Goal: Task Accomplishment & Management: Manage account settings

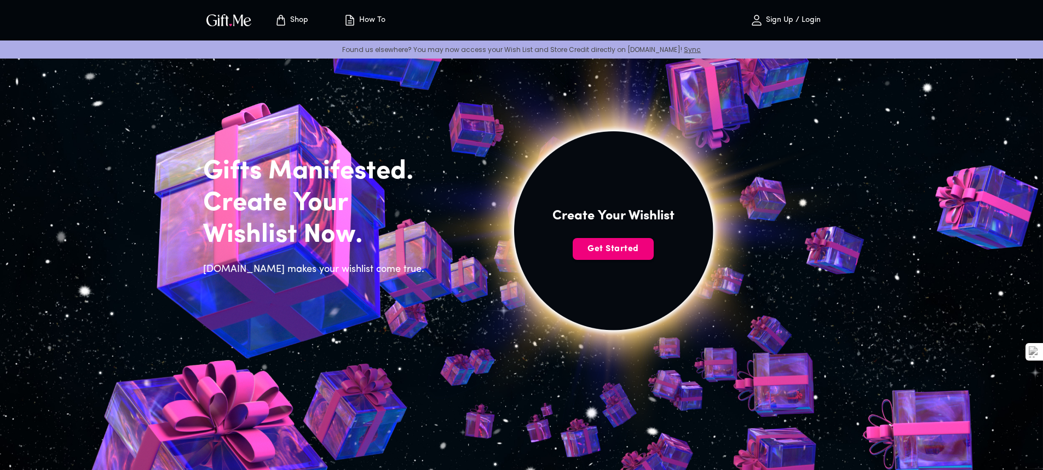
click at [625, 251] on span "Get Started" at bounding box center [613, 249] width 81 height 12
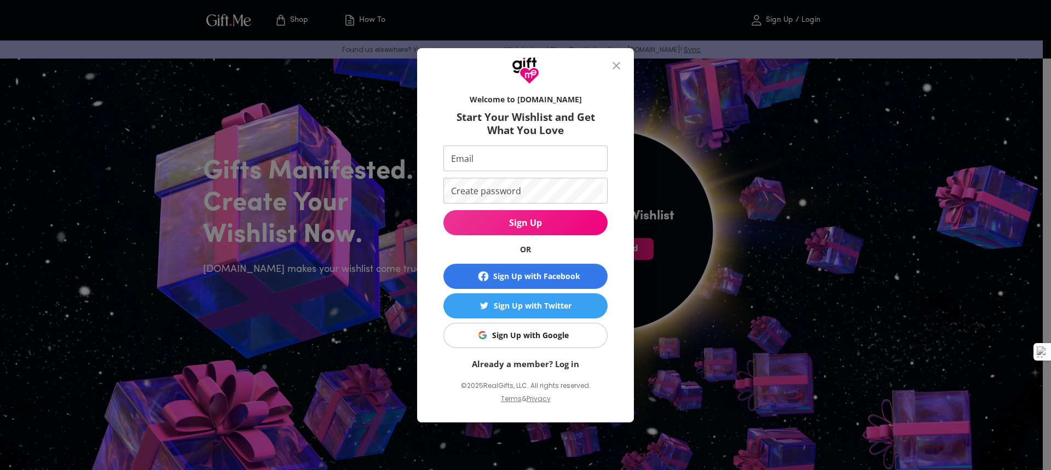
click at [539, 342] on button "Sign Up with Google" at bounding box center [526, 335] width 164 height 25
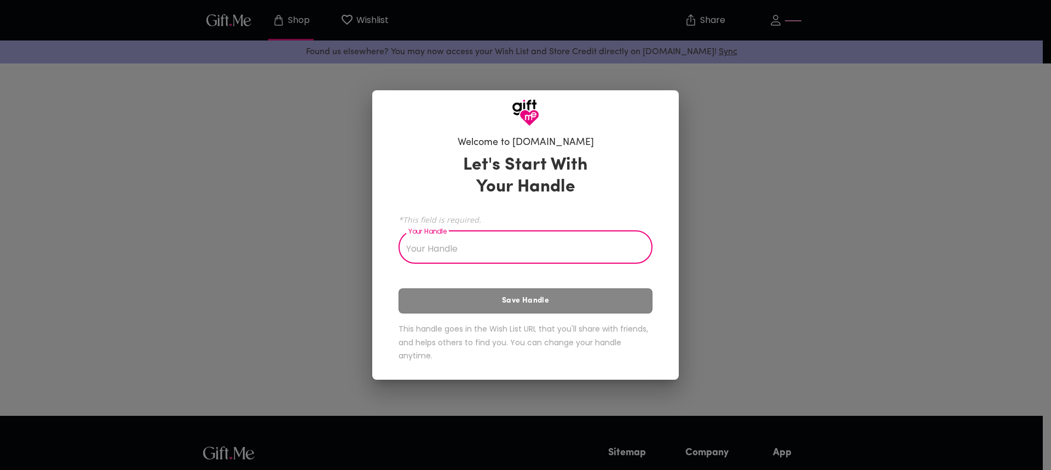
click at [550, 250] on input "Your Handle" at bounding box center [520, 248] width 242 height 31
type input "s"
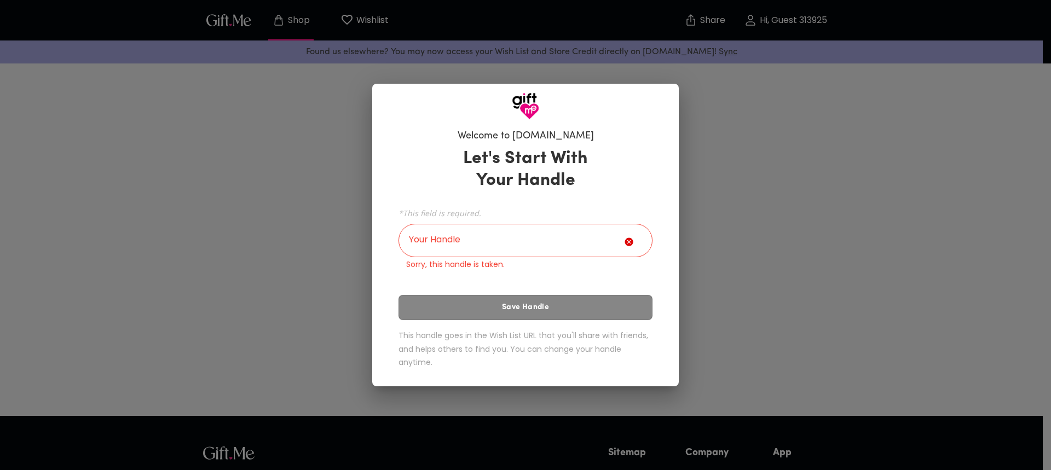
click at [555, 306] on div "Let's Start With Your Handle *This field is required. Your Handle Your Handle S…" at bounding box center [526, 260] width 254 height 235
click at [500, 240] on input "Your Handle" at bounding box center [512, 242] width 226 height 31
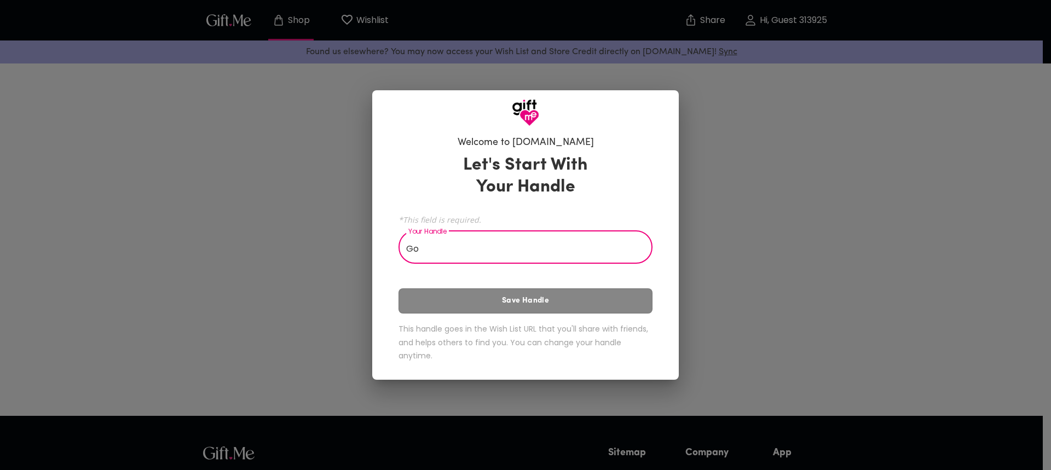
type input "G"
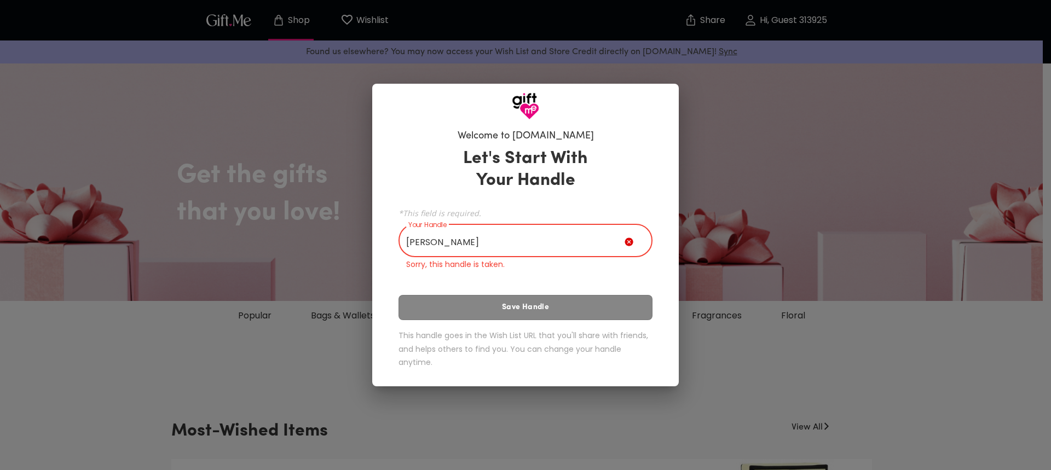
click at [279, 218] on div "Welcome to Gift.me Let's Start With Your Handle *This field is required. Your H…" at bounding box center [525, 235] width 1051 height 470
click at [481, 238] on input "Stan" at bounding box center [512, 242] width 226 height 31
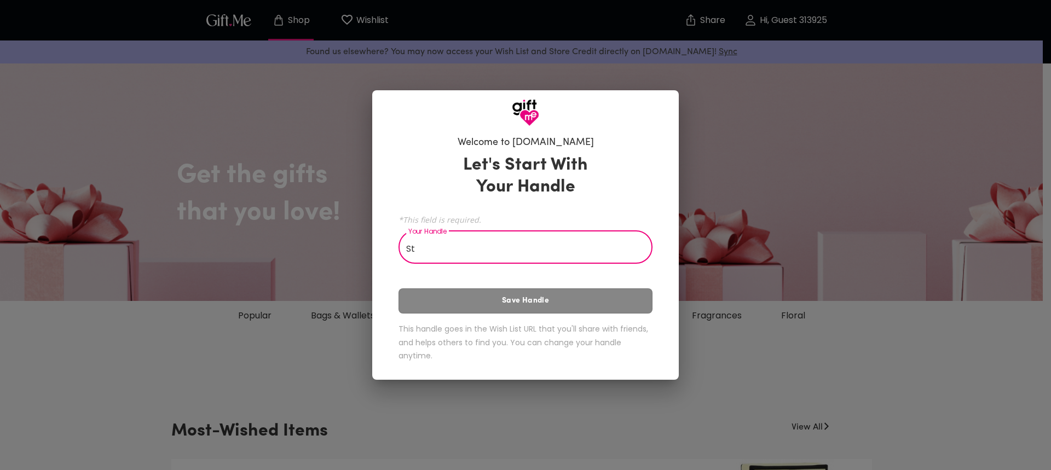
type input "S"
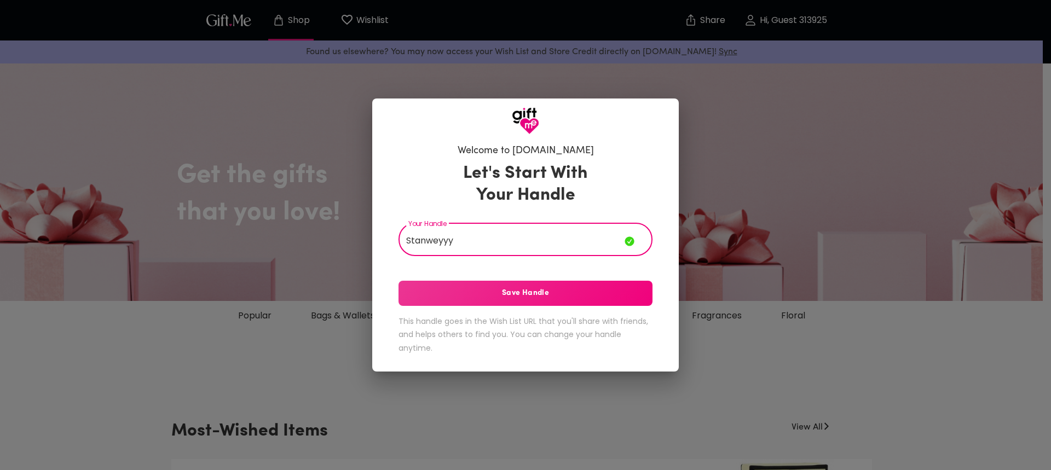
type input "Stanweyyy"
click at [494, 283] on button "Save Handle" at bounding box center [526, 293] width 254 height 25
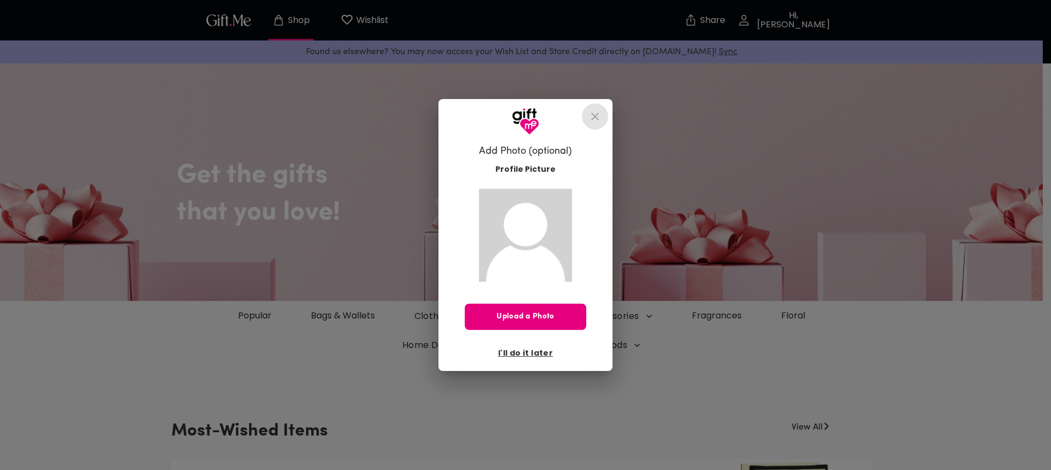
click at [594, 117] on icon "close" at bounding box center [595, 116] width 13 height 13
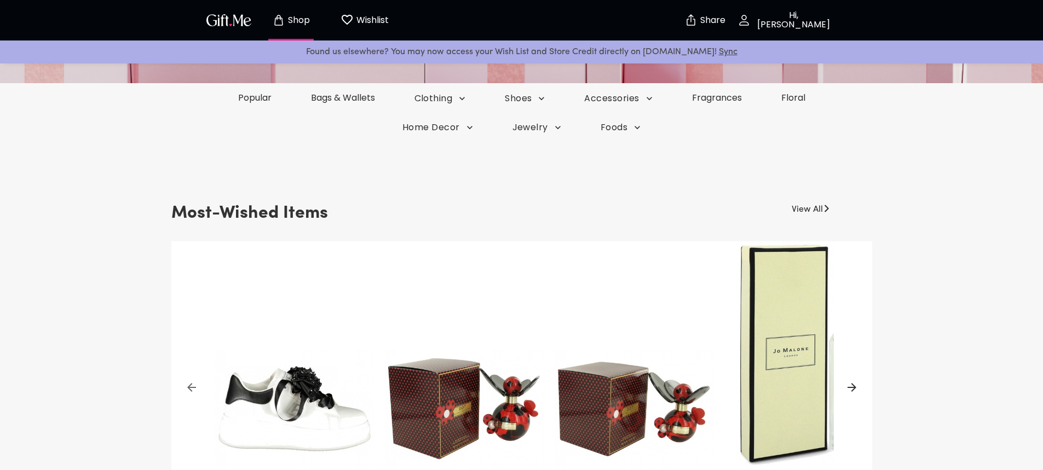
scroll to position [219, 0]
